Goal: Task Accomplishment & Management: Manage account settings

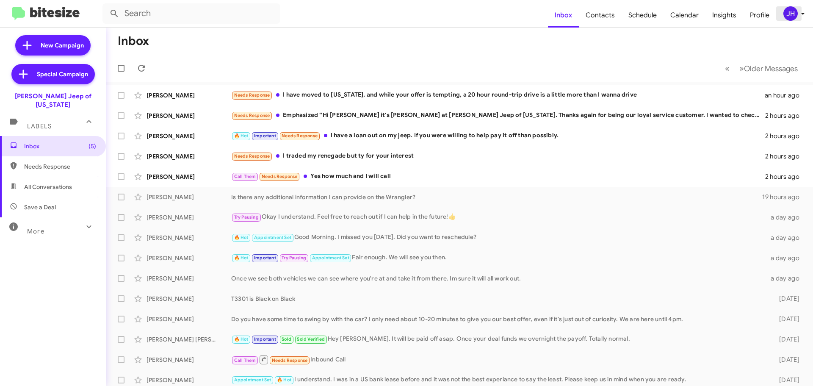
click at [790, 14] on div "JH" at bounding box center [790, 13] width 14 height 14
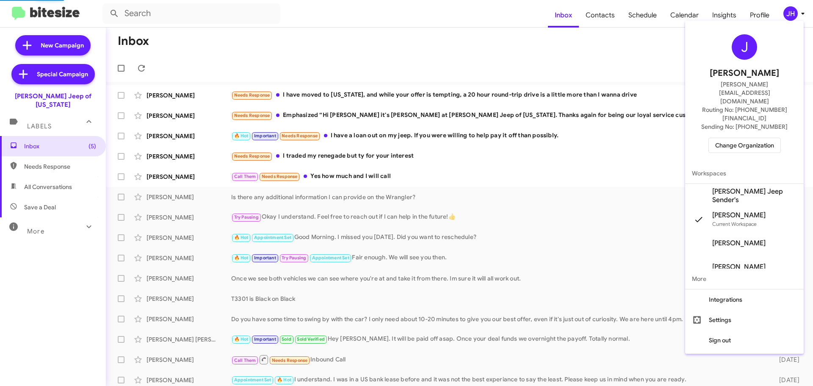
click at [728, 111] on div "J [PERSON_NAME] [PERSON_NAME][EMAIL_ADDRESS][DOMAIN_NAME] Routing No: [PHONE_NU…" at bounding box center [744, 93] width 119 height 139
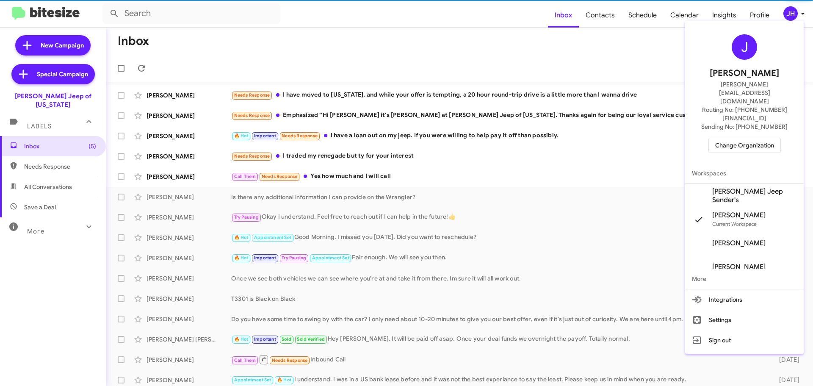
click at [728, 138] on span "Change Organization" at bounding box center [744, 145] width 59 height 14
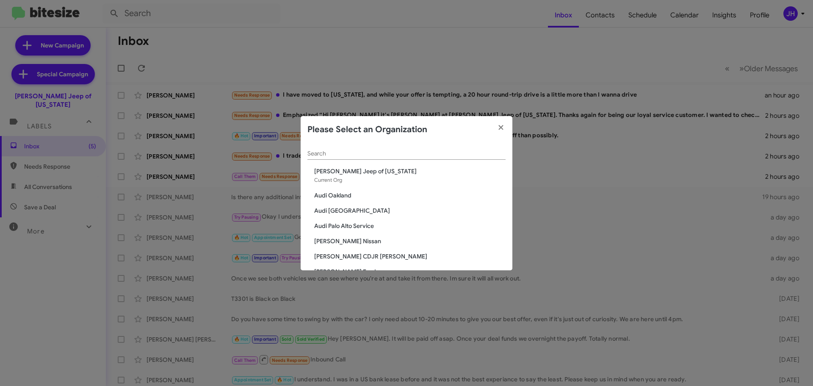
click at [332, 157] on input "Search" at bounding box center [406, 153] width 198 height 7
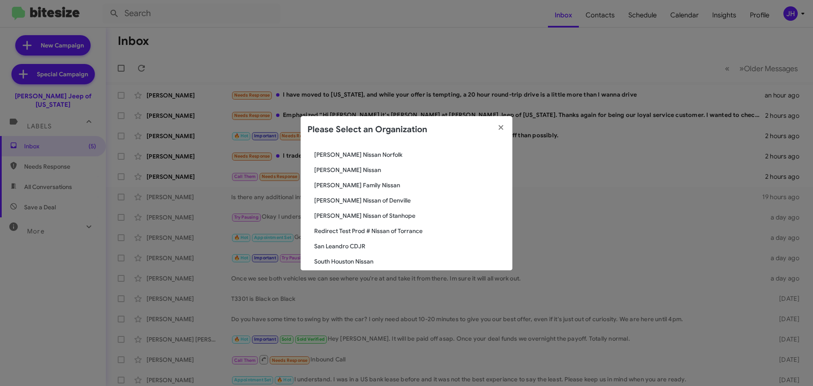
scroll to position [56, 0]
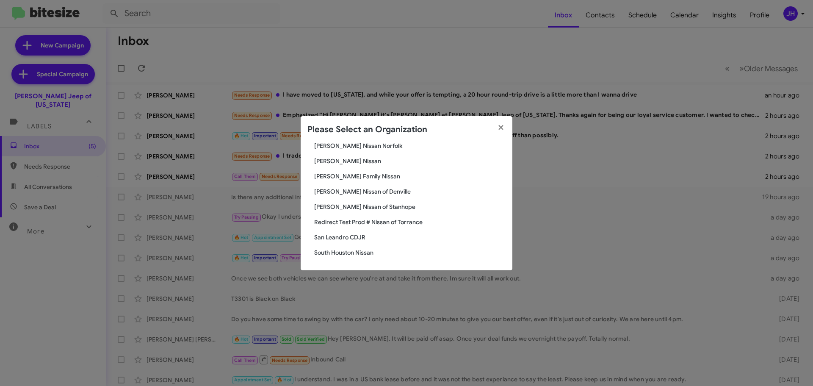
type input "san"
click at [362, 237] on span "San Leandro CDJR" at bounding box center [409, 237] width 191 height 8
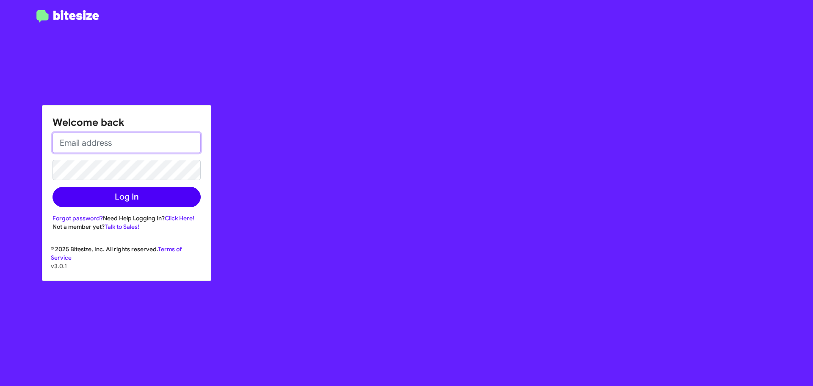
type input "[PERSON_NAME][EMAIL_ADDRESS][DOMAIN_NAME]"
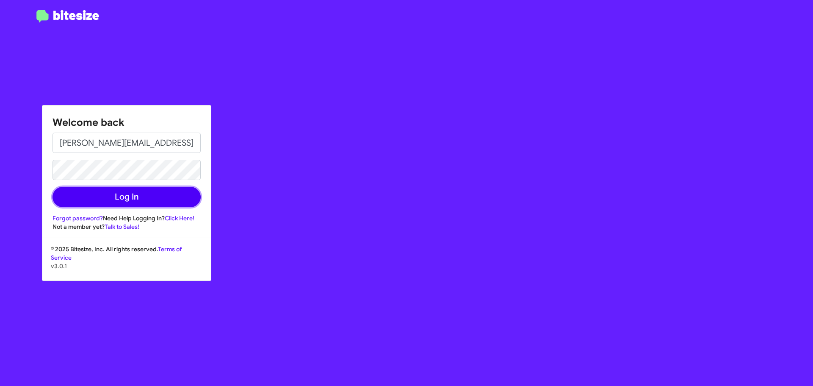
click at [140, 202] on button "Log In" at bounding box center [127, 197] width 148 height 20
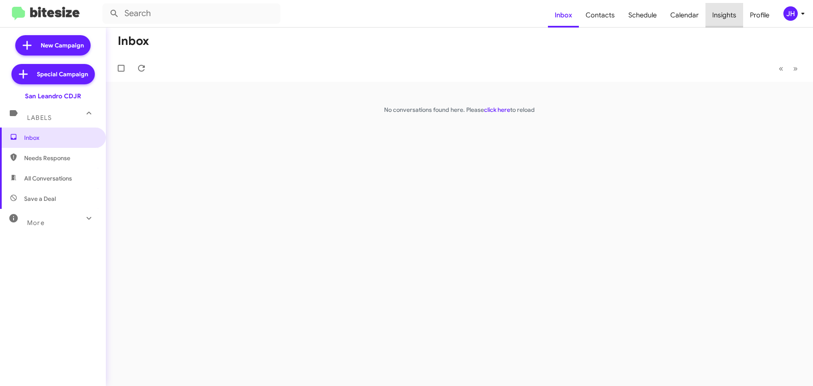
click at [726, 11] on span "Insights" at bounding box center [725, 15] width 38 height 25
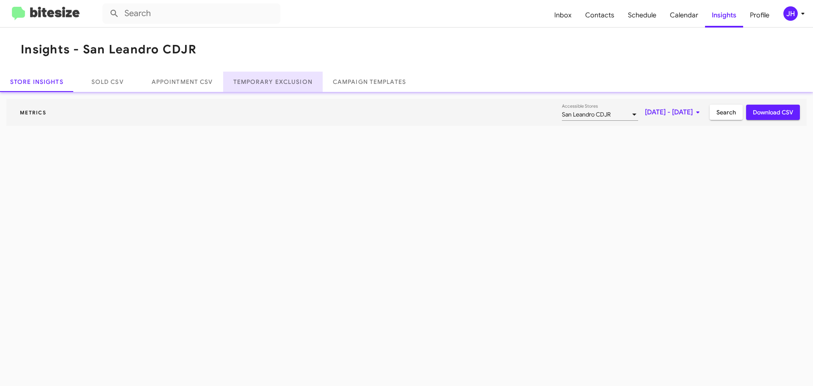
click at [304, 86] on link "Temporary Exclusion" at bounding box center [273, 82] width 100 height 20
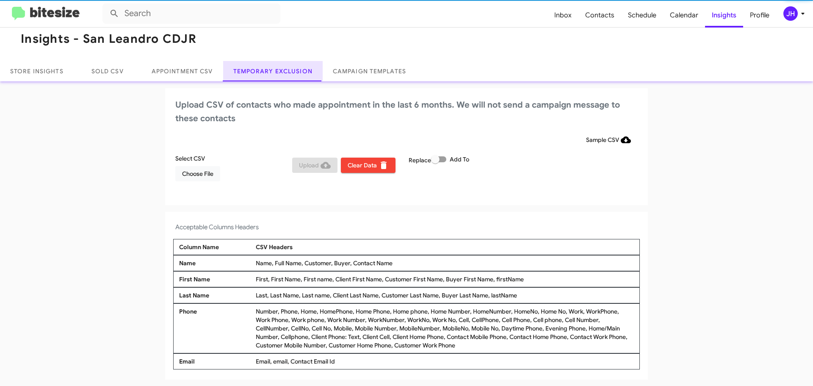
scroll to position [11, 0]
